Goal: Task Accomplishment & Management: Use online tool/utility

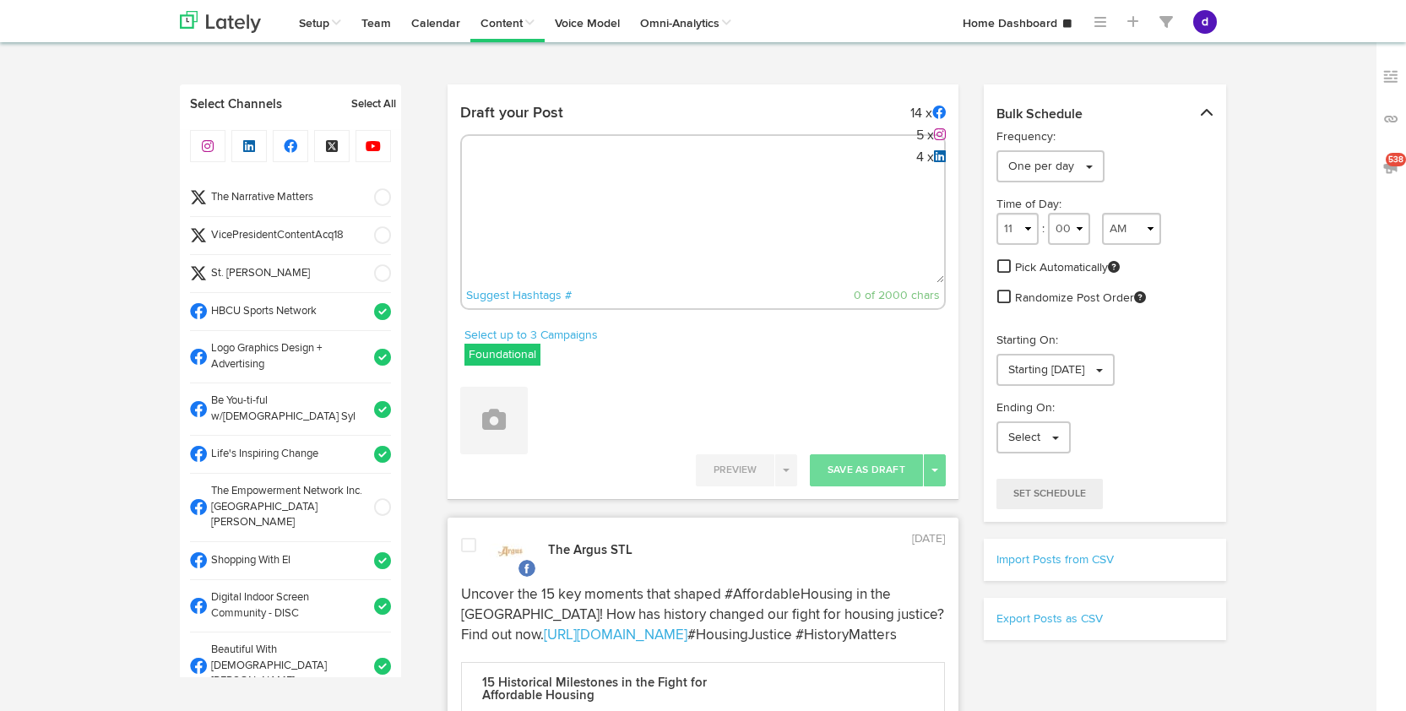
select select "10"
select select "24"
select select "11"
click at [563, 171] on textarea at bounding box center [703, 226] width 482 height 111
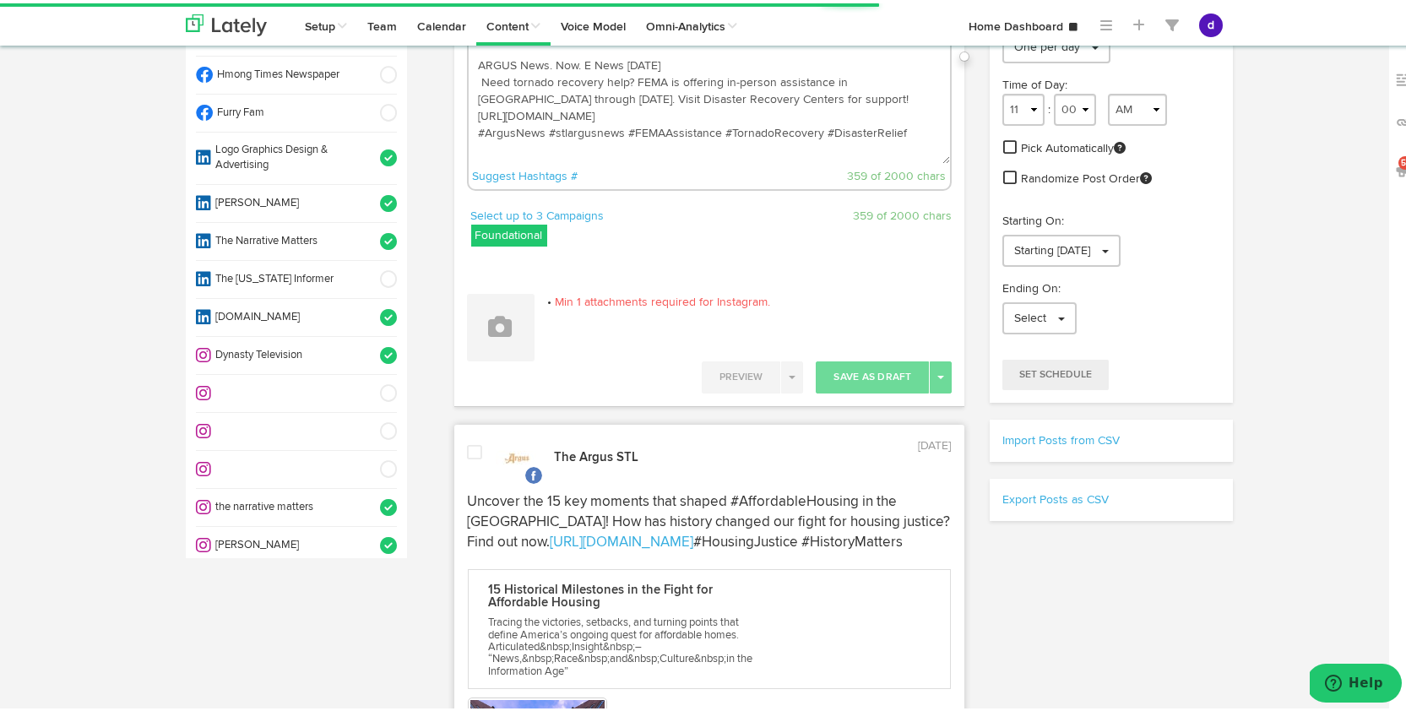
scroll to position [850, 0]
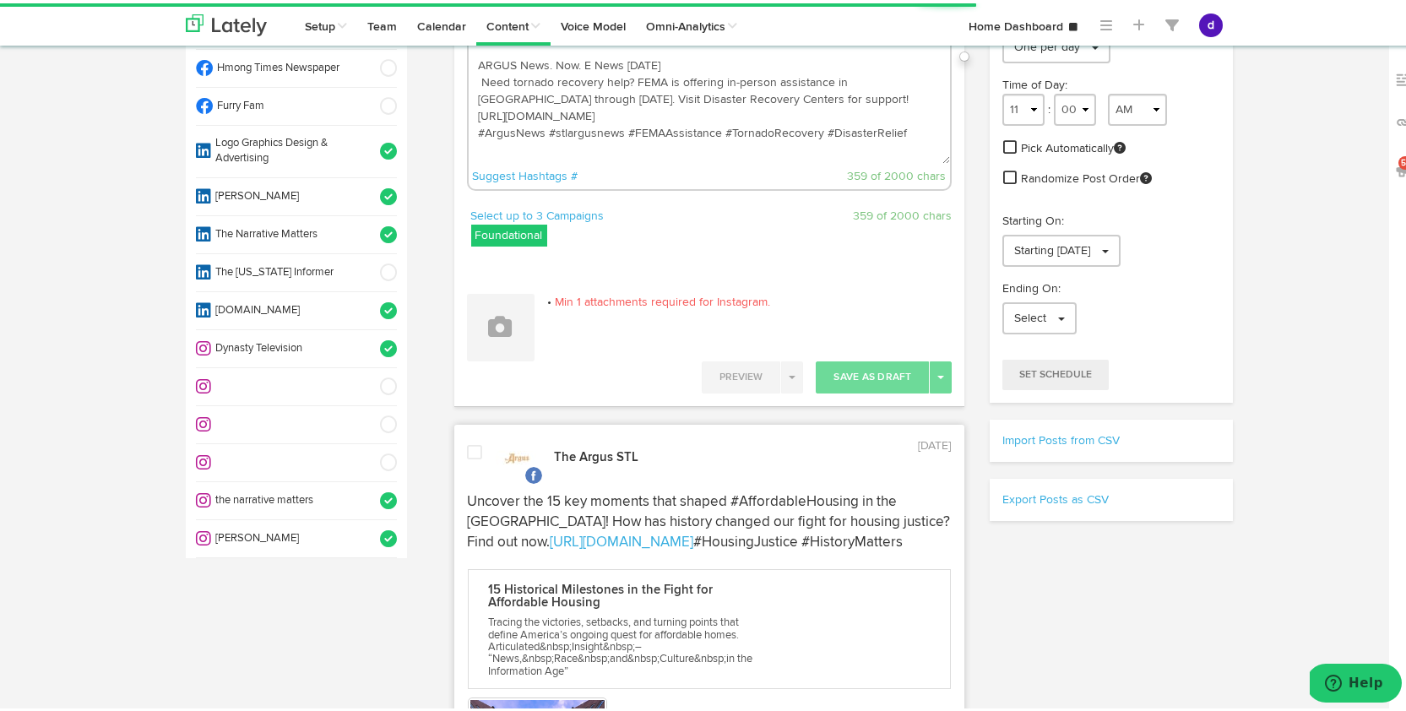
type textarea "ARGUS News. Now. E News [DATE] Need tornado recovery help? FEMA is offering in-…"
click at [372, 527] on span at bounding box center [383, 535] width 28 height 17
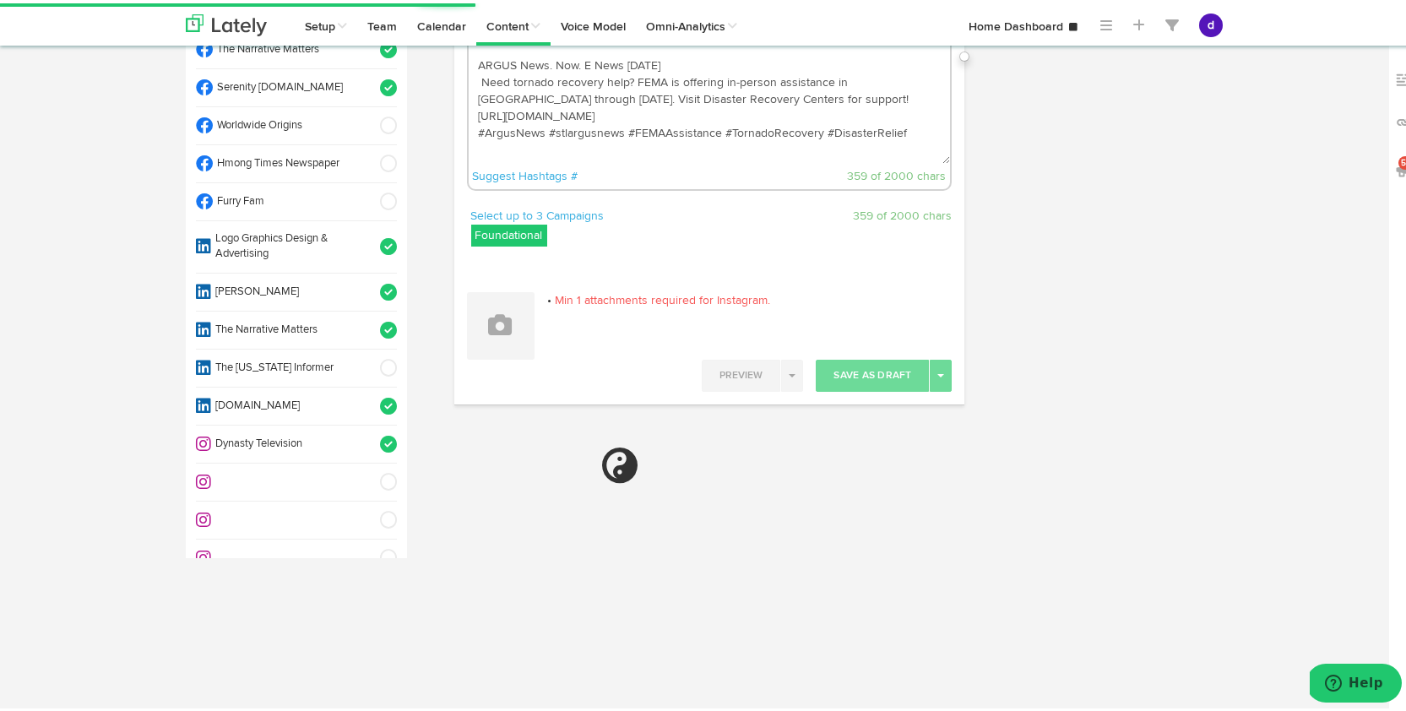
scroll to position [747, 0]
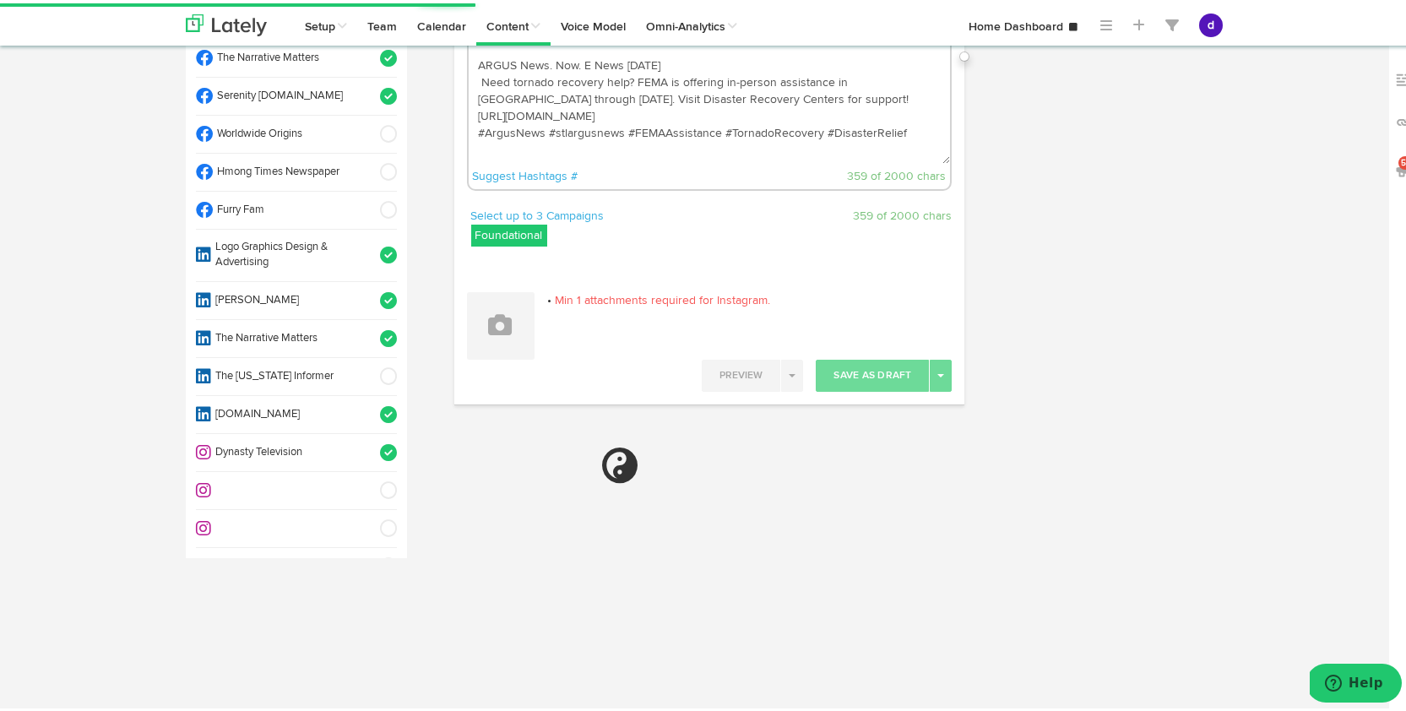
select select "11"
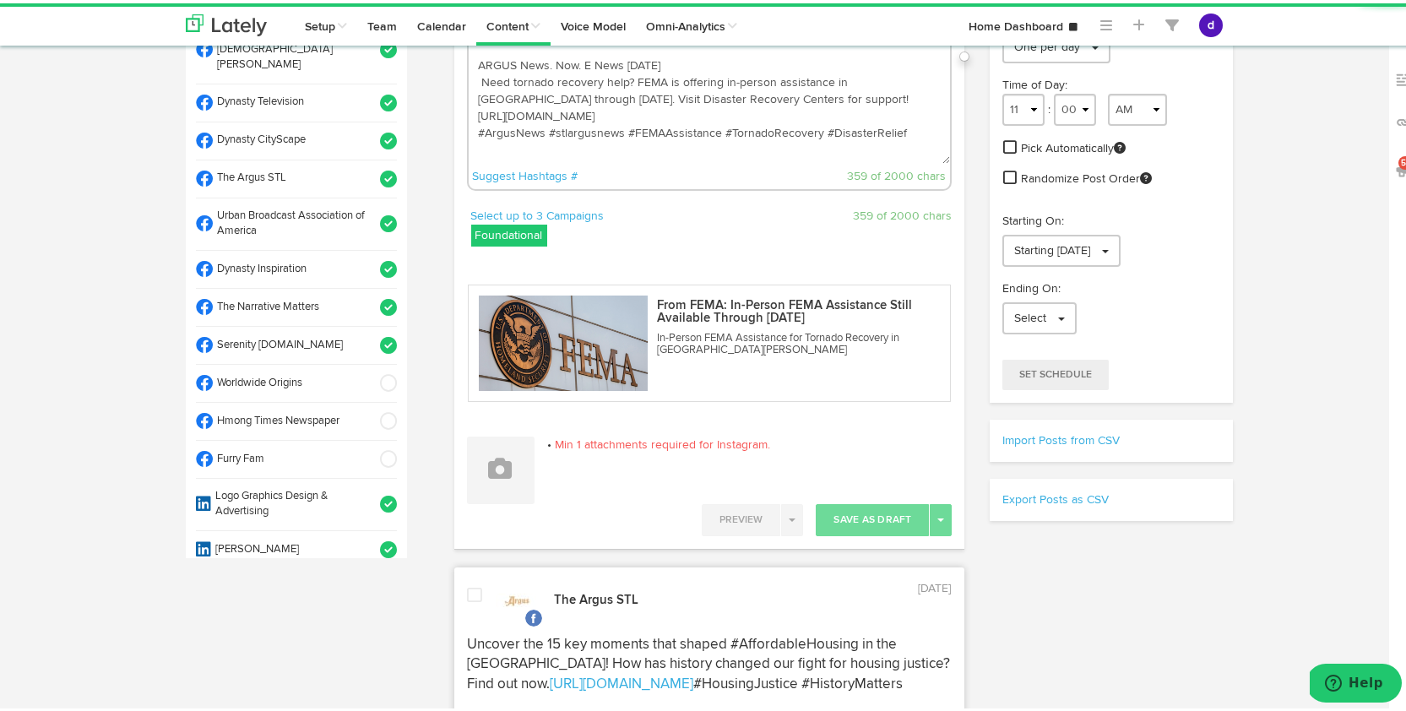
scroll to position [494, 0]
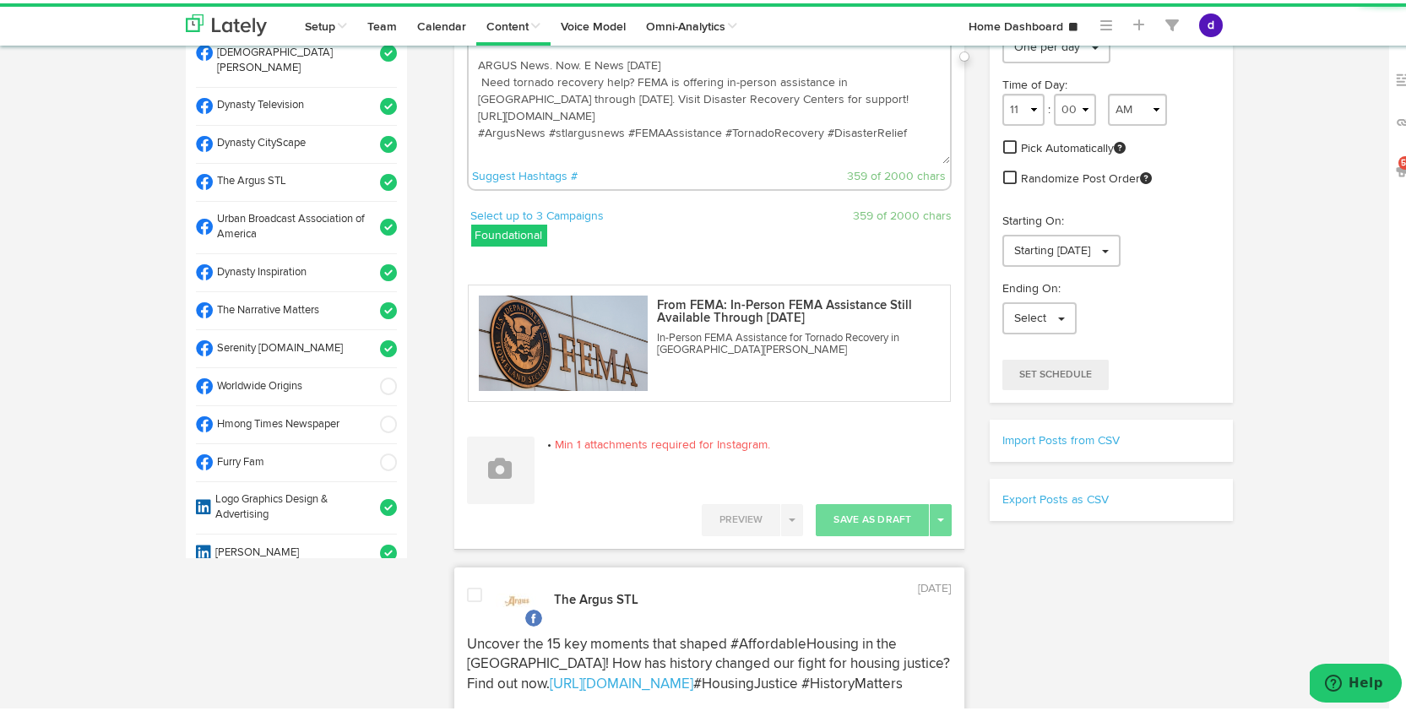
click at [376, 171] on span at bounding box center [383, 179] width 28 height 17
click at [482, 482] on button at bounding box center [501, 467] width 68 height 68
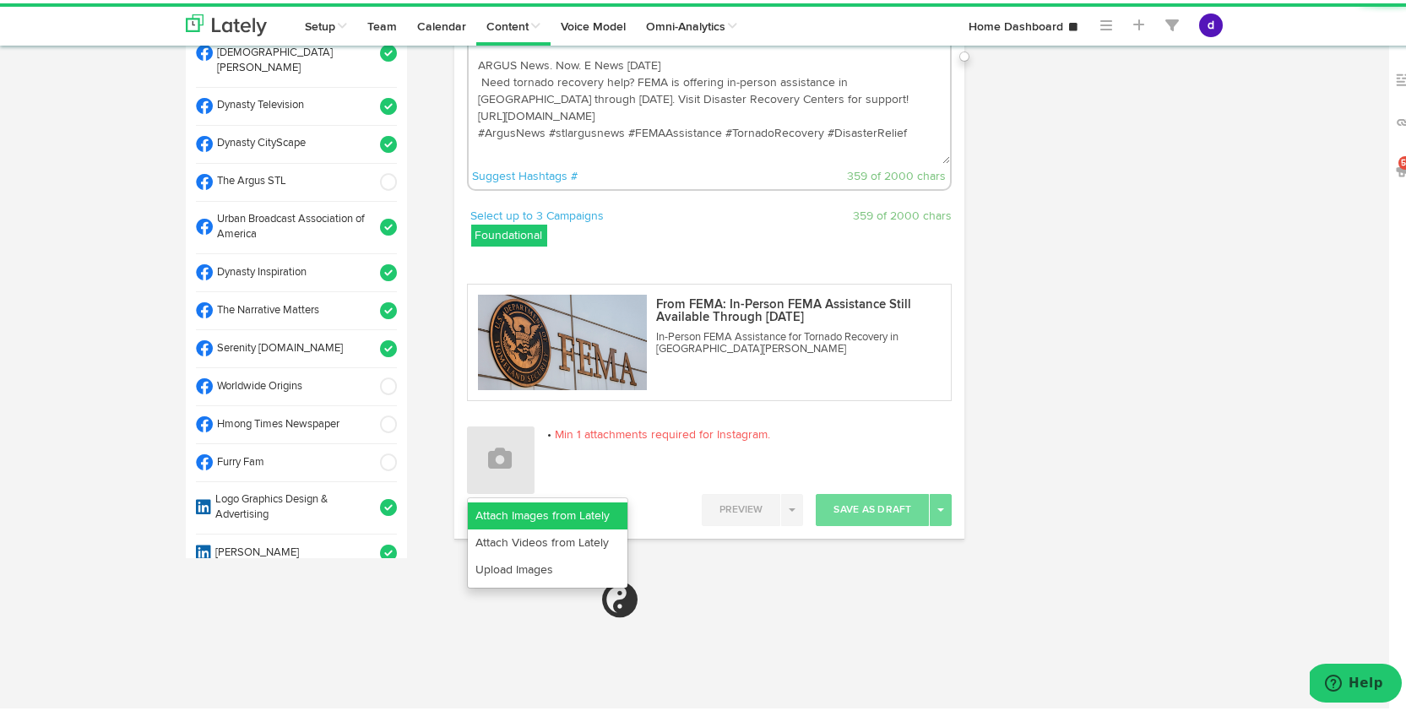
click at [551, 517] on link "Attach Images from Lately" at bounding box center [548, 512] width 160 height 27
select select "11"
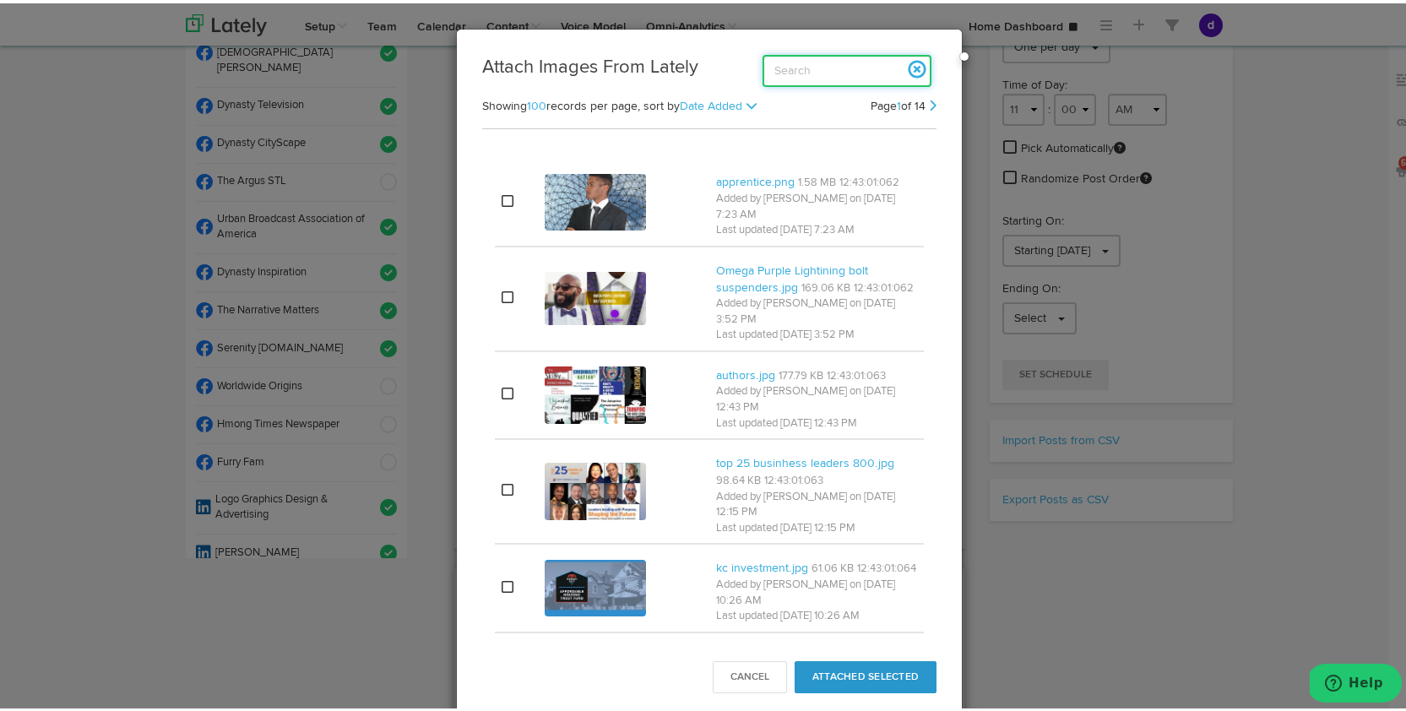
click at [814, 76] on input "search" at bounding box center [847, 68] width 169 height 32
click at [812, 72] on input "search" at bounding box center [847, 68] width 169 height 32
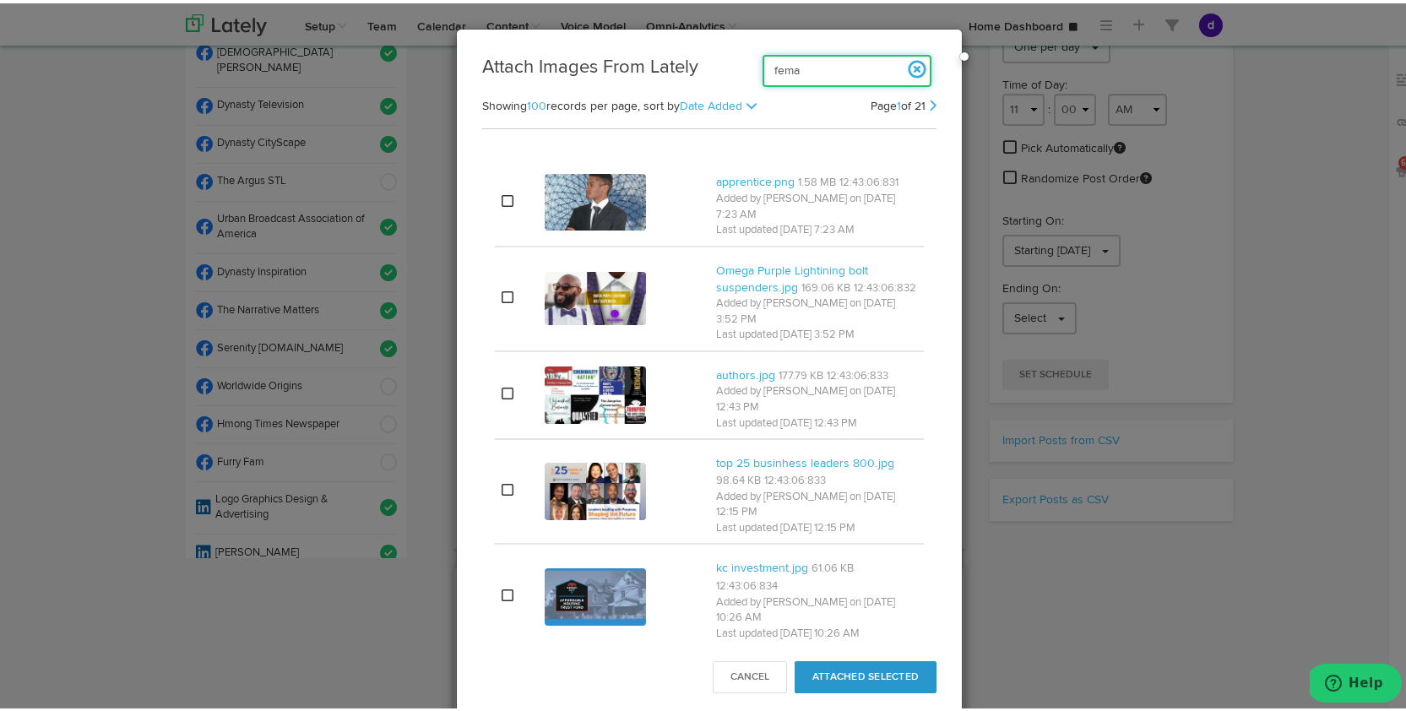
type input "fema"
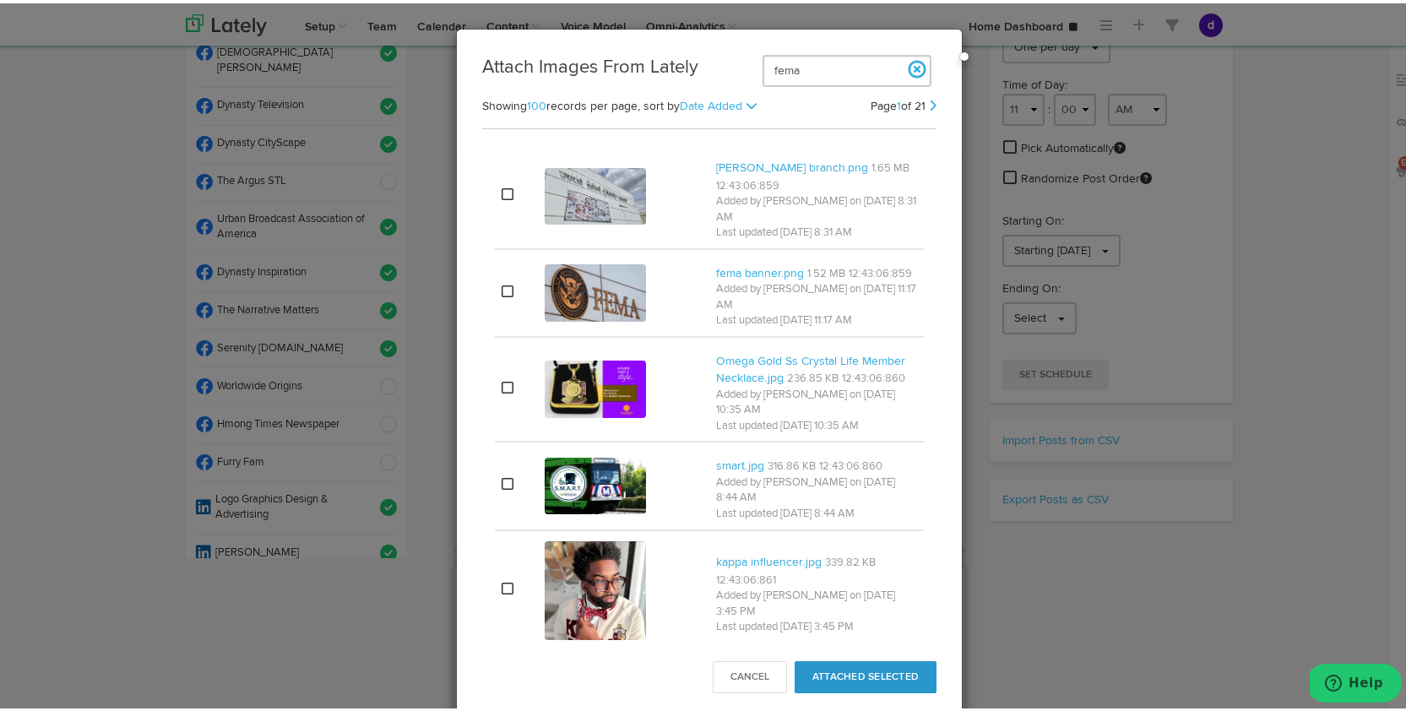
scroll to position [5185, 0]
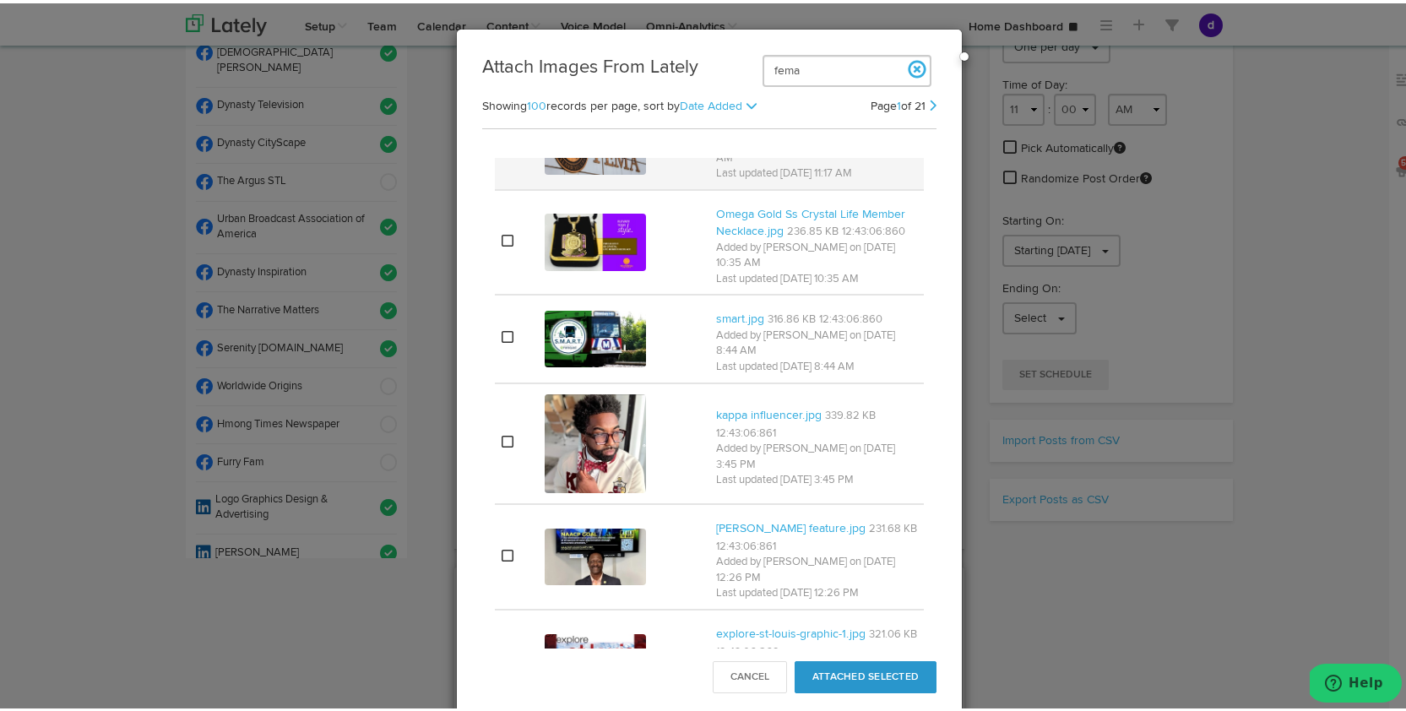
click at [503, 148] on icon at bounding box center [508, 141] width 12 height 14
click at [858, 677] on button "Attached Selected" at bounding box center [866, 674] width 142 height 32
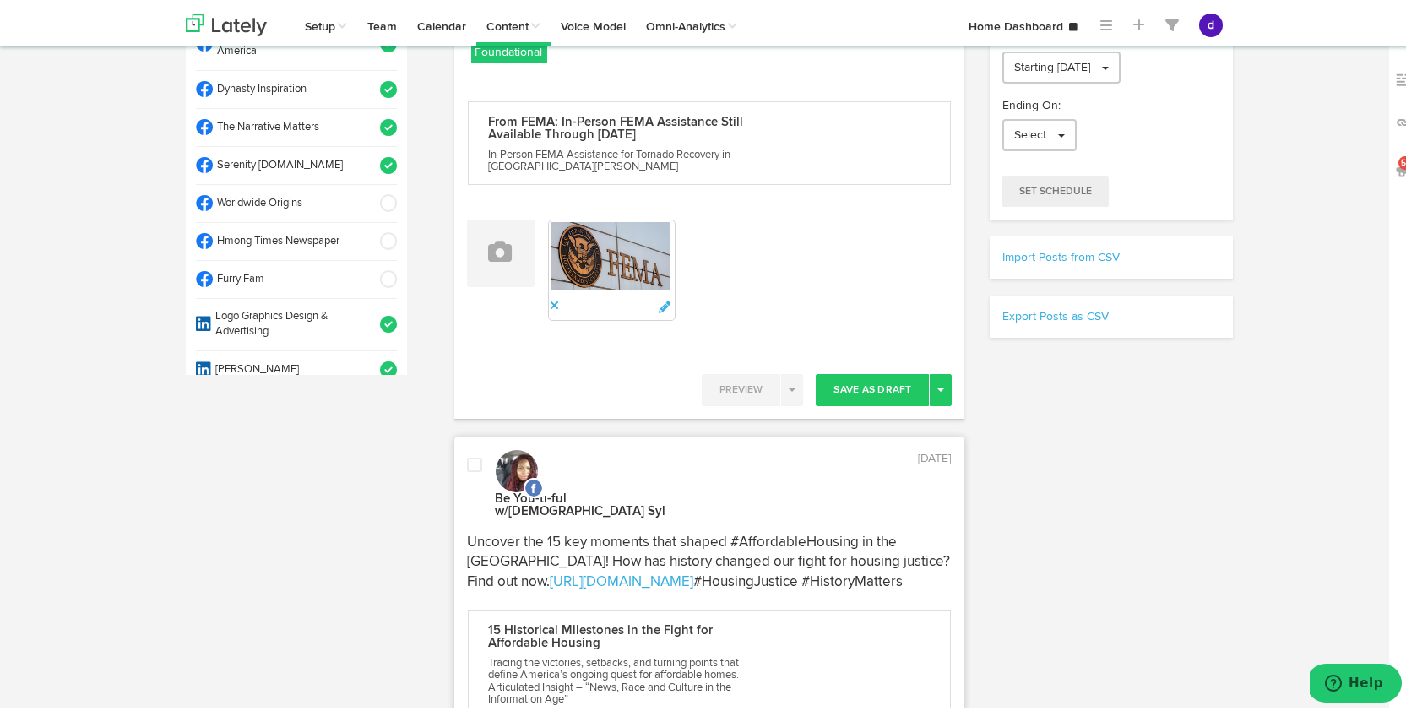
scroll to position [383, 0]
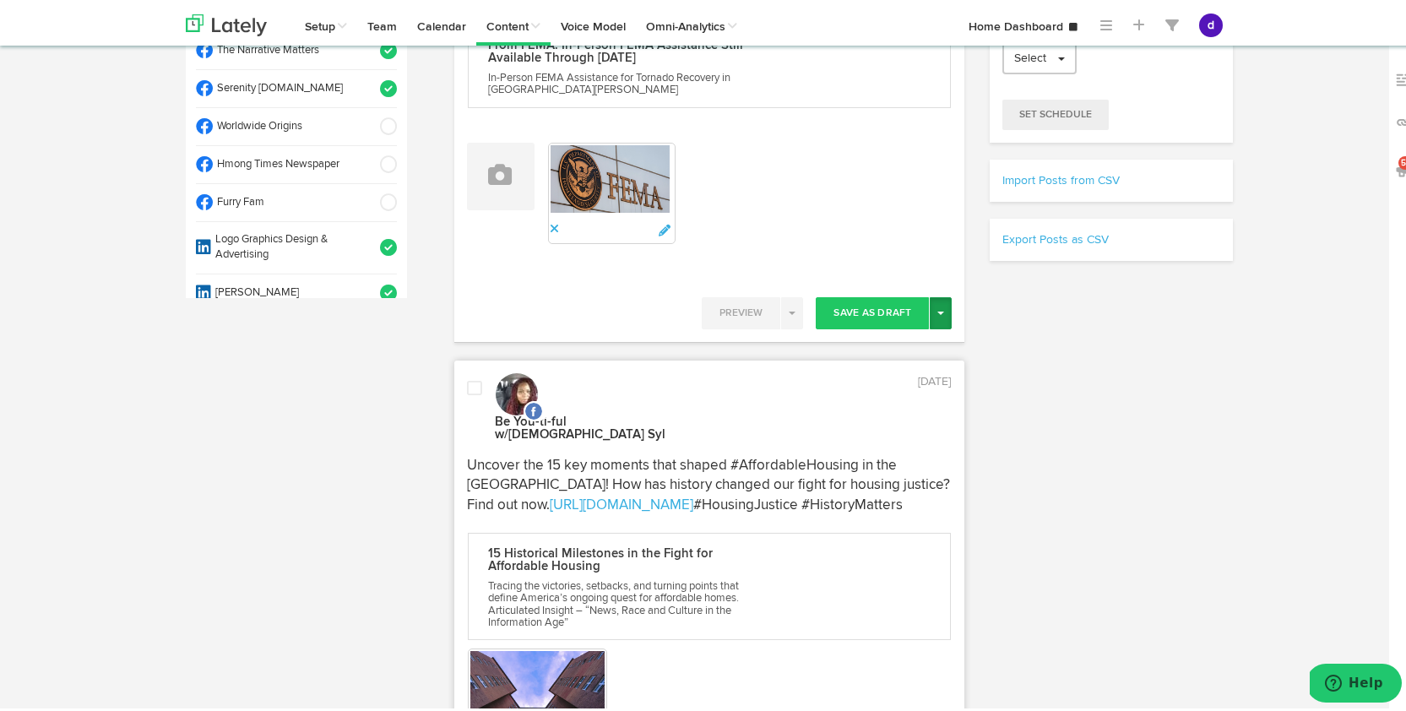
click at [937, 304] on button "Toggle Dropdown" at bounding box center [941, 310] width 22 height 32
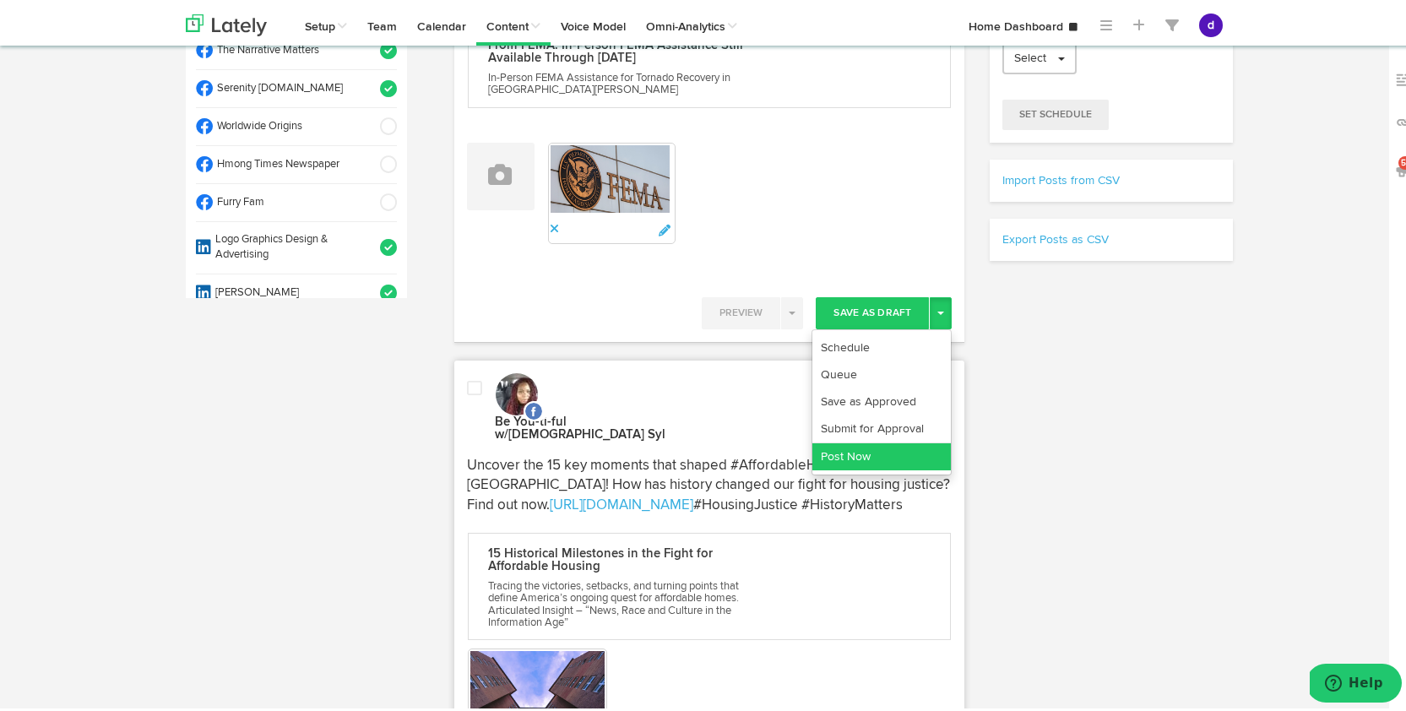
click at [920, 443] on link "Post Now" at bounding box center [881, 453] width 138 height 27
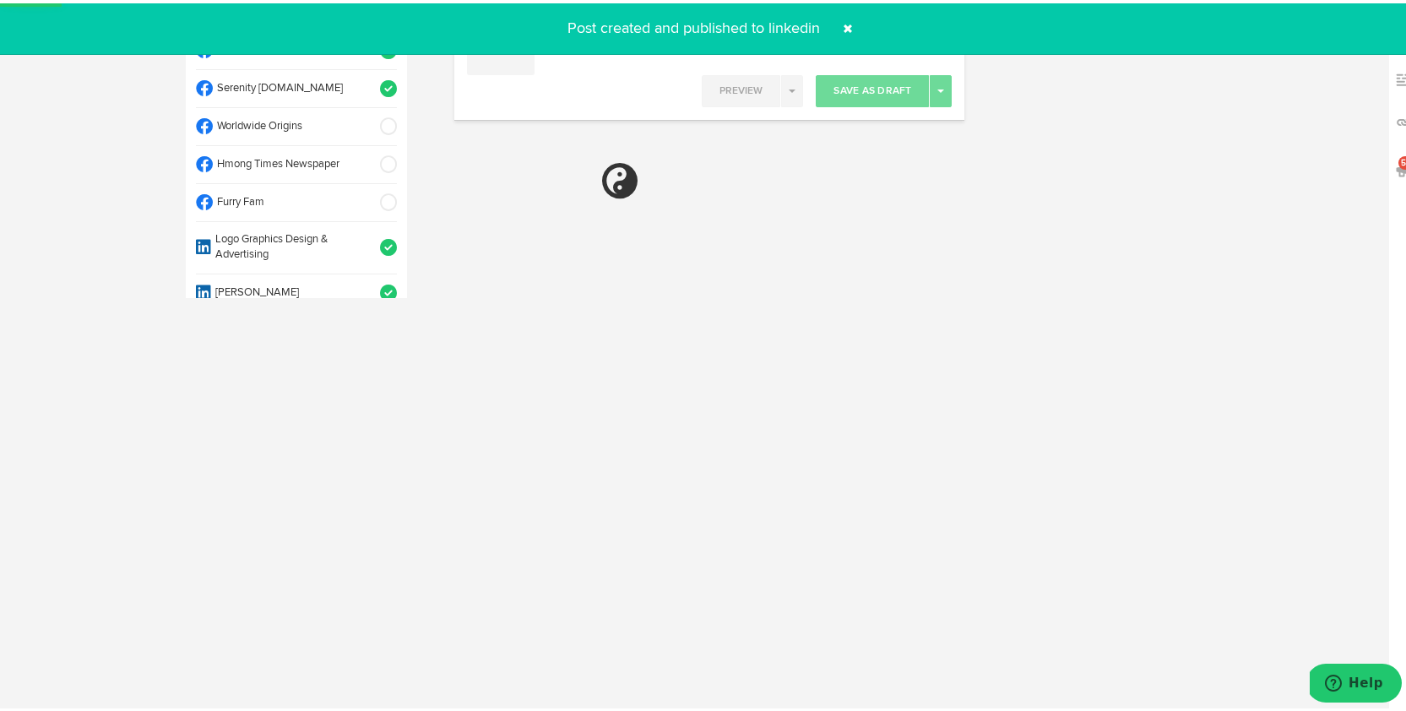
select select "11"
